Goal: Information Seeking & Learning: Learn about a topic

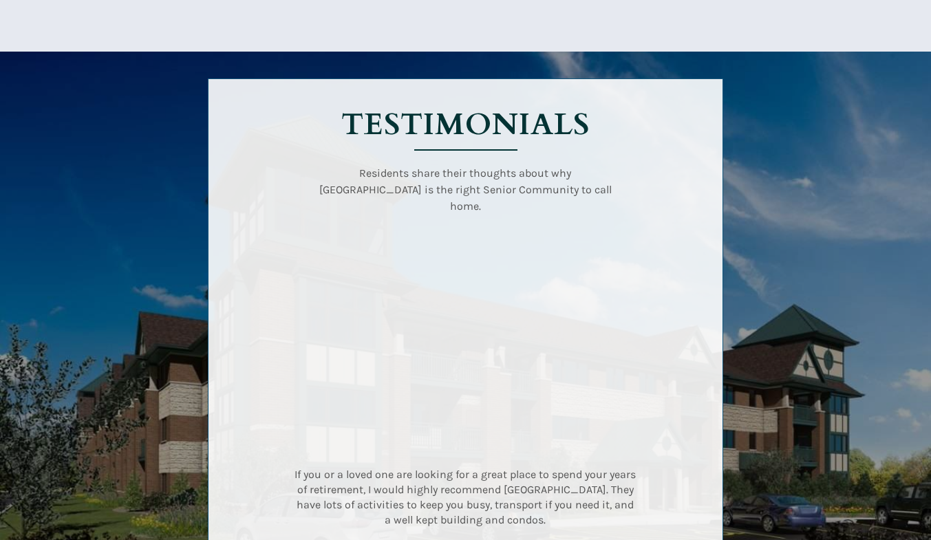
scroll to position [1853, 0]
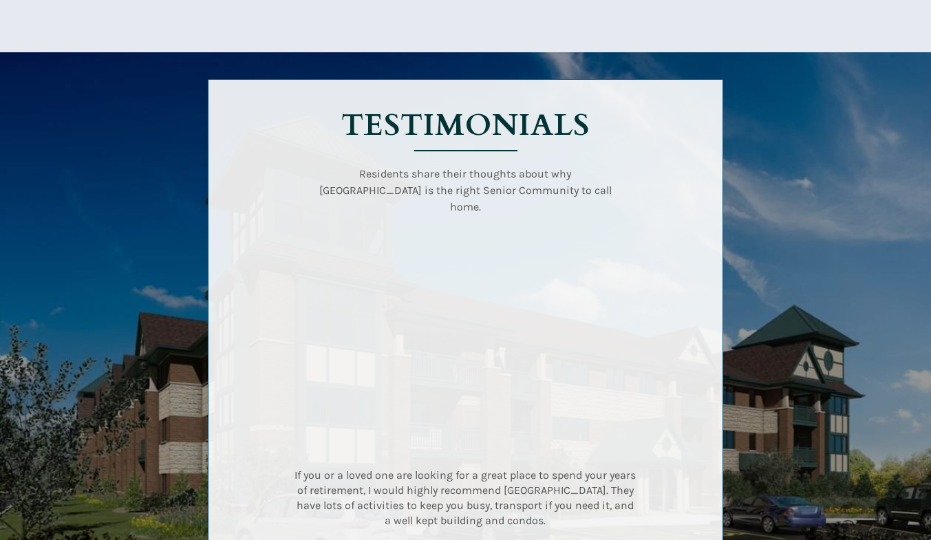
click at [783, 175] on div at bounding box center [465, 335] width 645 height 566
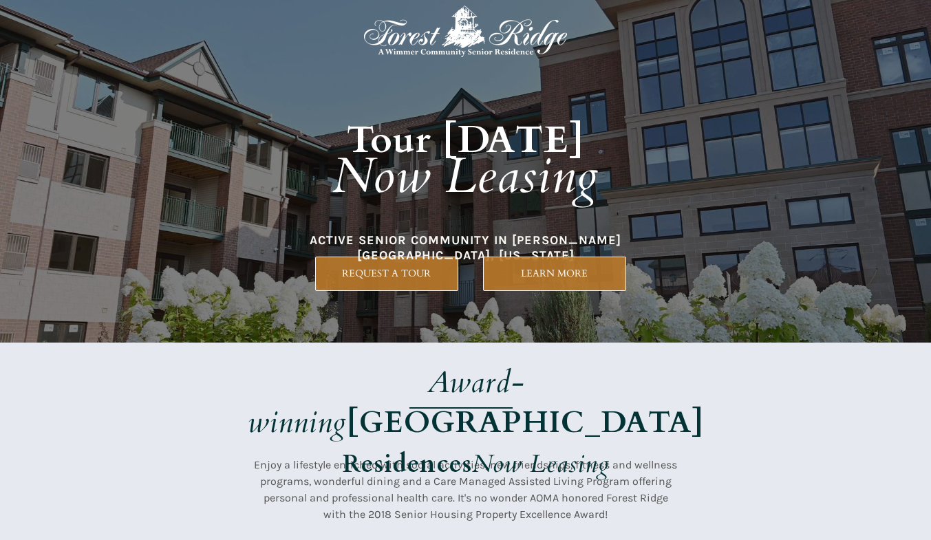
scroll to position [0, 0]
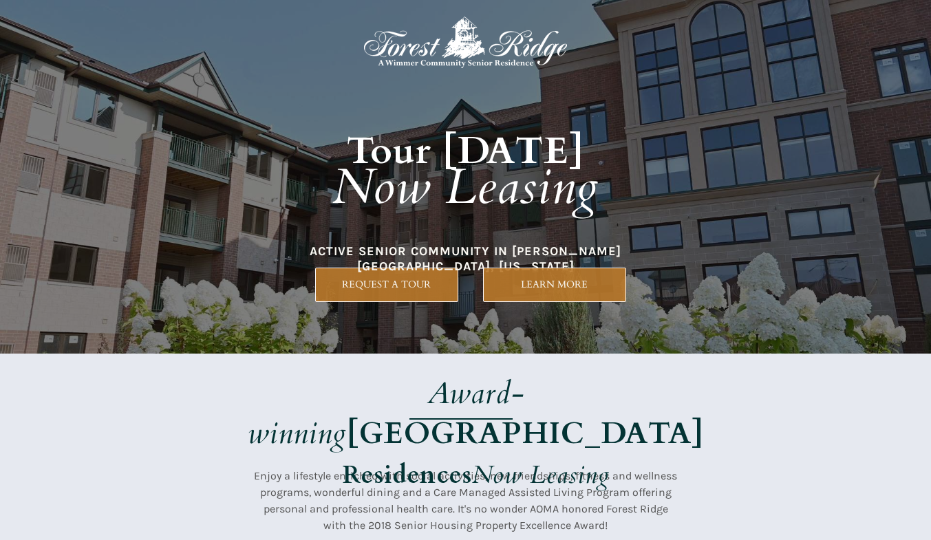
click at [571, 287] on span "LEARN MORE" at bounding box center [555, 285] width 142 height 12
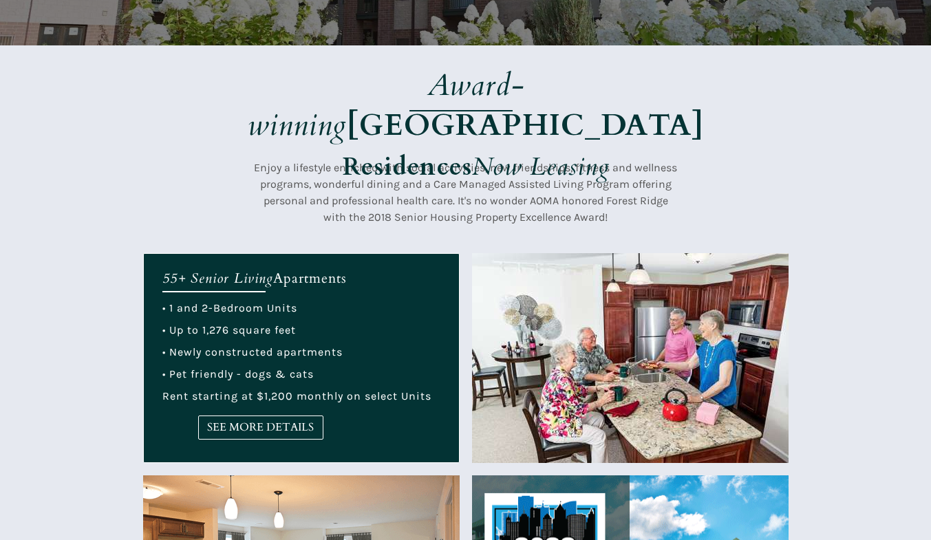
scroll to position [308, 0]
click at [288, 428] on span "SEE MORE DETAILS" at bounding box center [261, 427] width 124 height 13
